Goal: Task Accomplishment & Management: Manage account settings

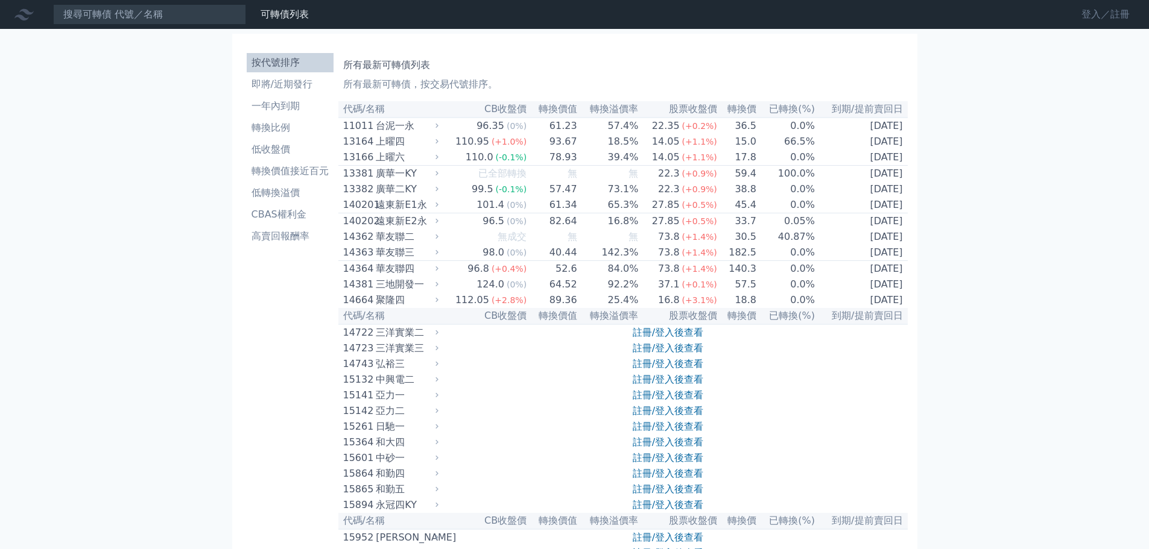
click at [1108, 17] on link "登入／註冊" at bounding box center [1105, 14] width 68 height 19
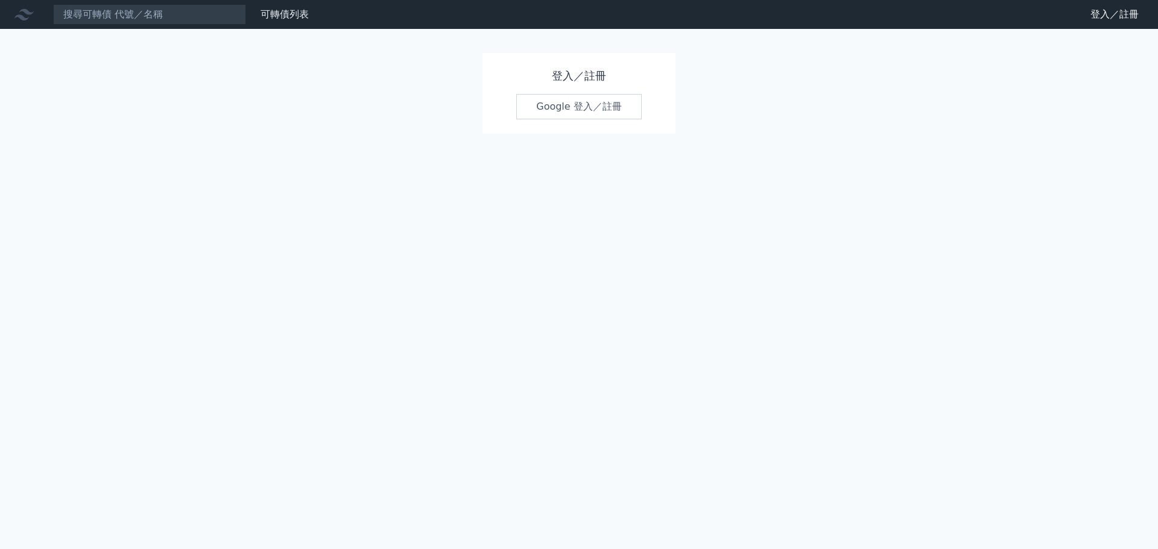
click at [625, 110] on link "Google 登入／註冊" at bounding box center [578, 106] width 125 height 25
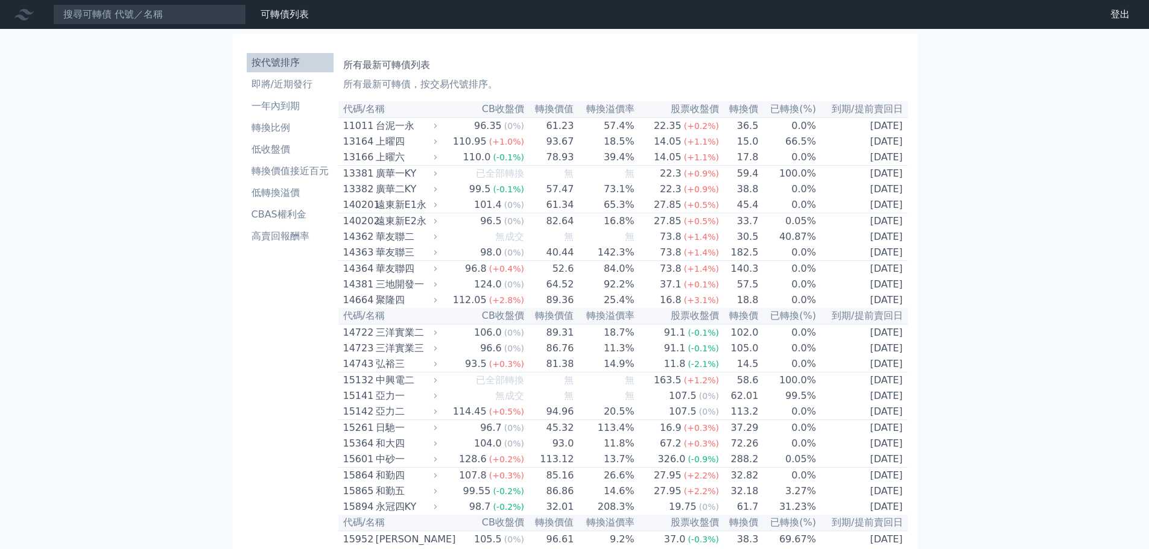
scroll to position [3020, 0]
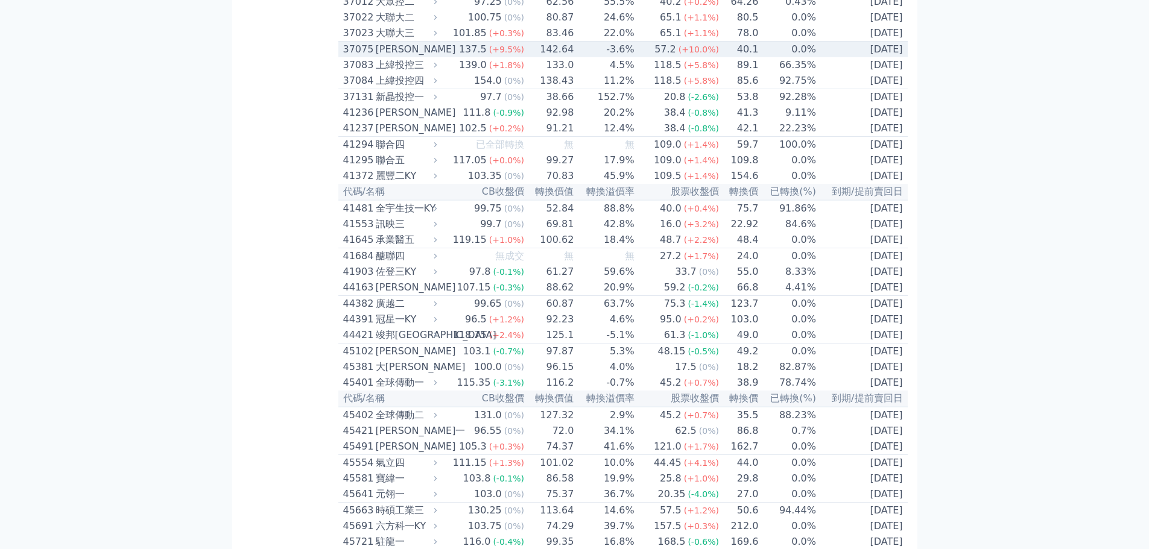
click at [437, 53] on icon at bounding box center [435, 49] width 8 height 8
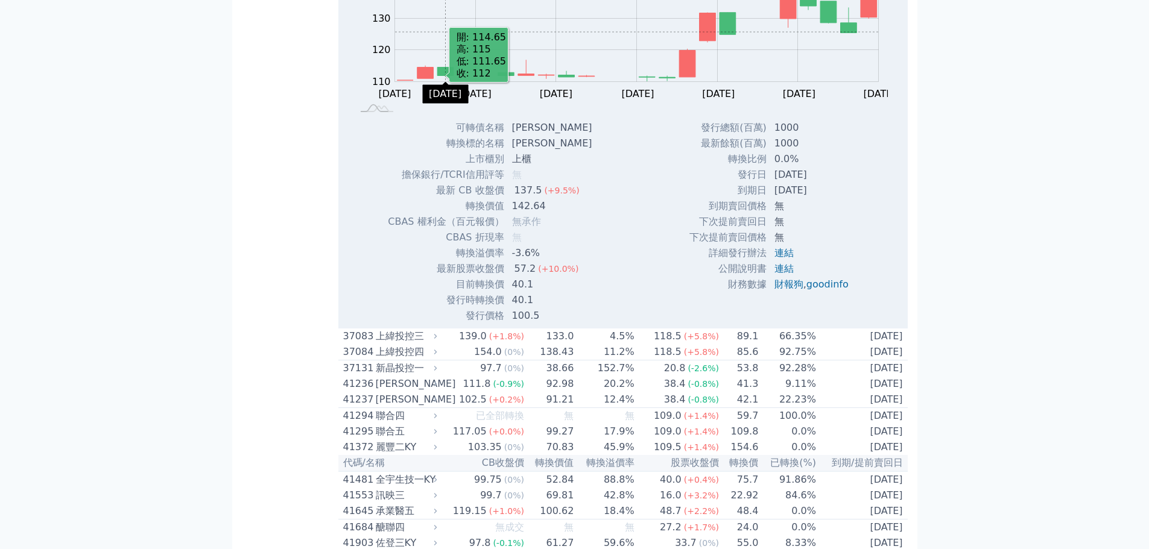
scroll to position [3080, 0]
